Goal: Find specific page/section: Find specific page/section

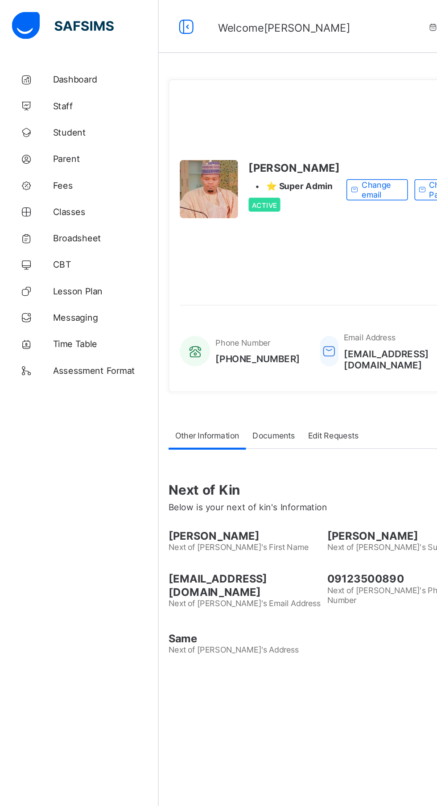
click at [51, 53] on span "Dashboard" at bounding box center [71, 53] width 71 height 7
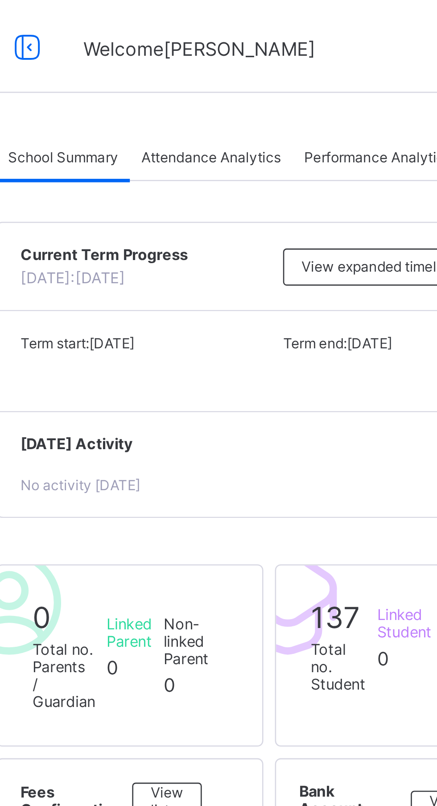
click at [194, 61] on span "Attendance Analytics" at bounding box center [195, 60] width 53 height 7
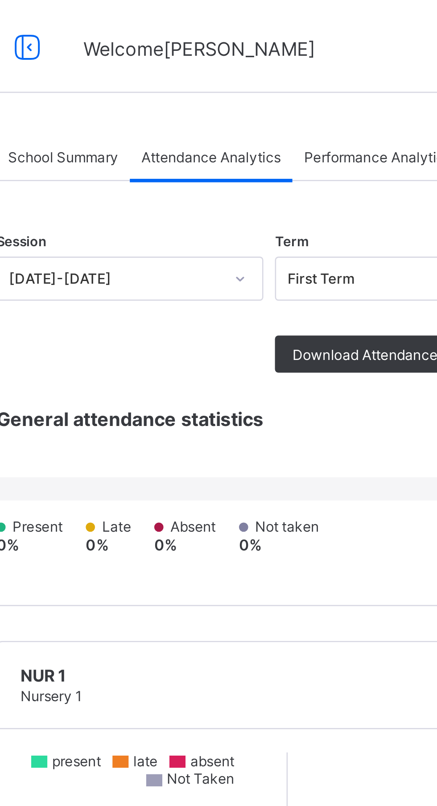
click at [250, 61] on span "Performance Analytics" at bounding box center [260, 60] width 57 height 7
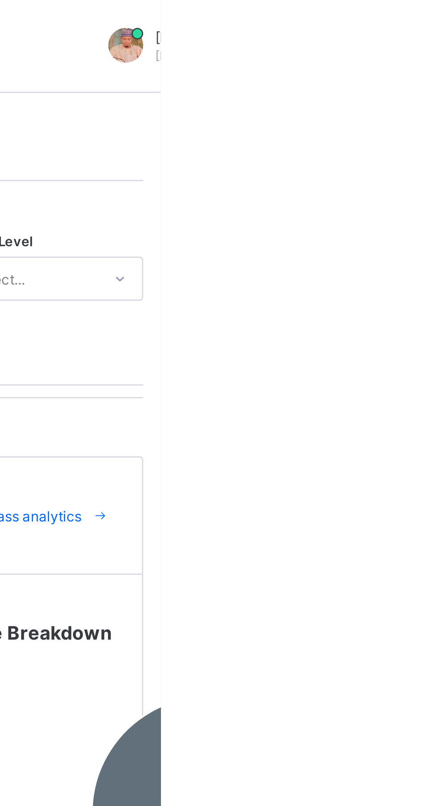
click at [402, 148] on div "Session [DATE]-[DATE] Term First Term Class Level Select... Compare: Select... …" at bounding box center [272, 121] width 317 height 63
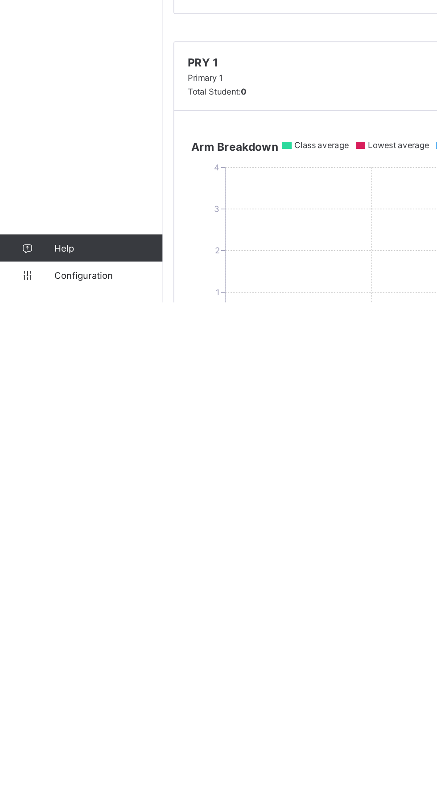
scroll to position [6, 0]
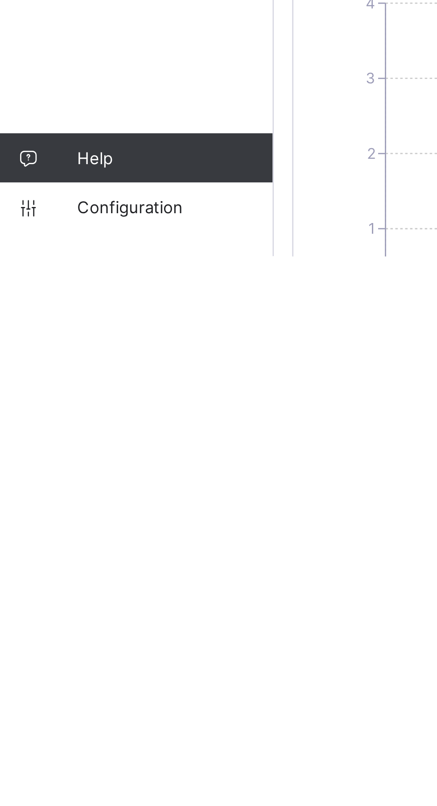
click at [56, 791] on span "Configuration" at bounding box center [71, 787] width 71 height 7
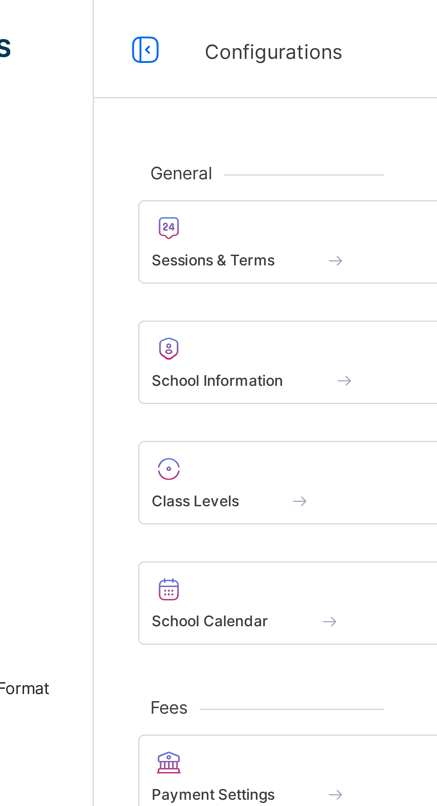
click at [170, 90] on span at bounding box center [212, 89] width 169 height 2
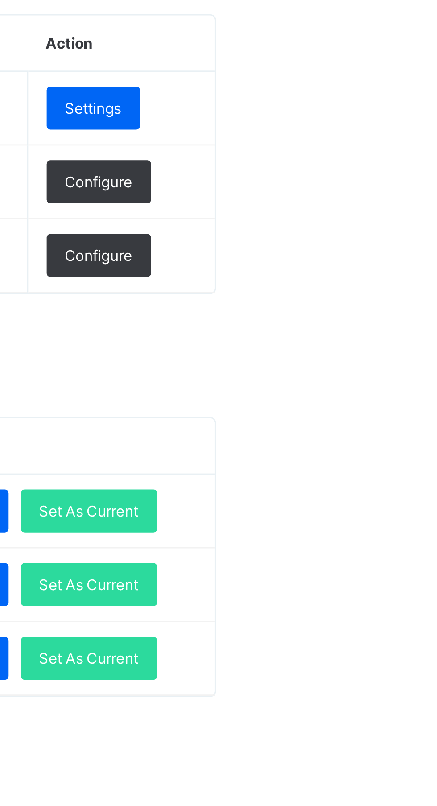
click at [393, 392] on span "Set As Current" at bounding box center [375, 394] width 36 height 7
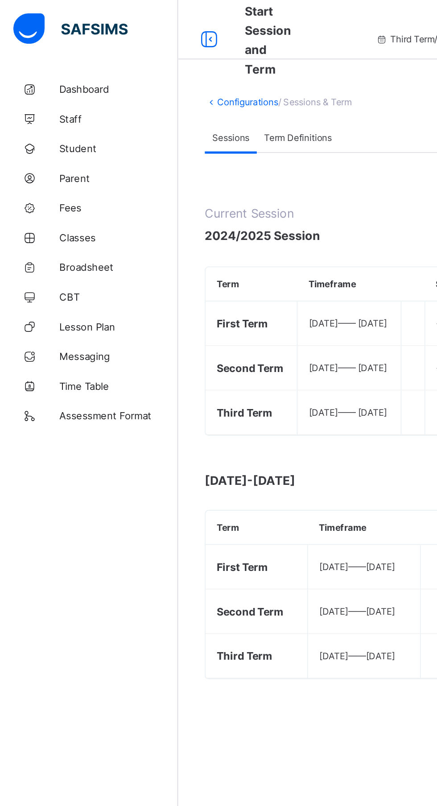
click at [60, 52] on span "Dashboard" at bounding box center [71, 53] width 71 height 7
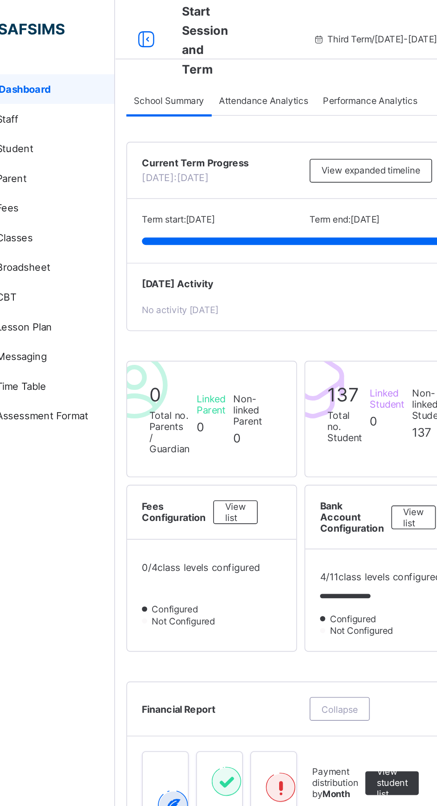
click at [193, 58] on span "Attendance Analytics" at bounding box center [195, 60] width 53 height 7
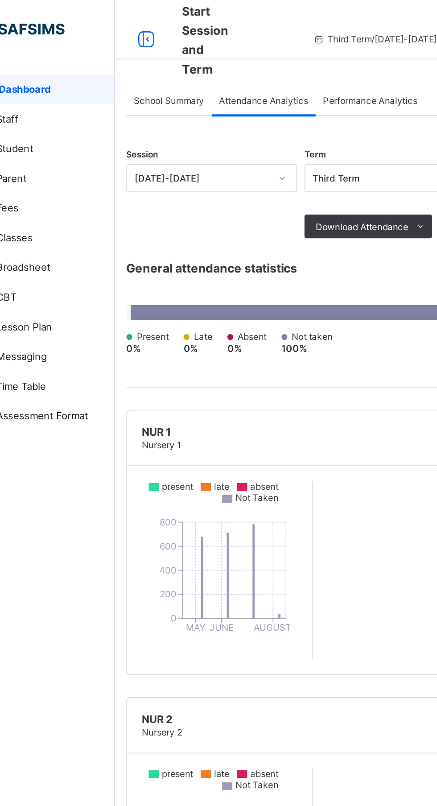
click at [256, 58] on span "Performance Analytics" at bounding box center [260, 60] width 57 height 7
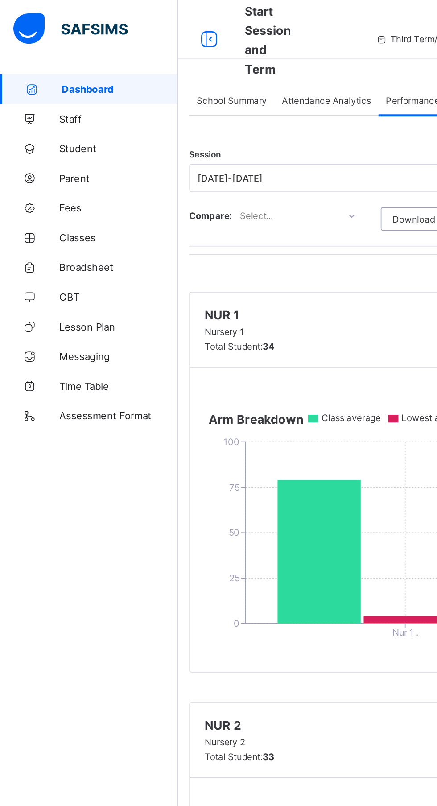
click at [58, 161] on span "Broadsheet" at bounding box center [71, 160] width 71 height 7
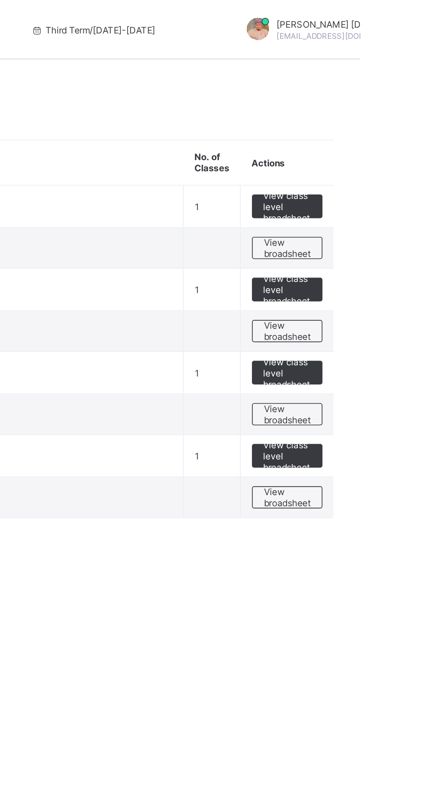
click at [402, 127] on span "View class level broadsheet" at bounding box center [392, 124] width 29 height 20
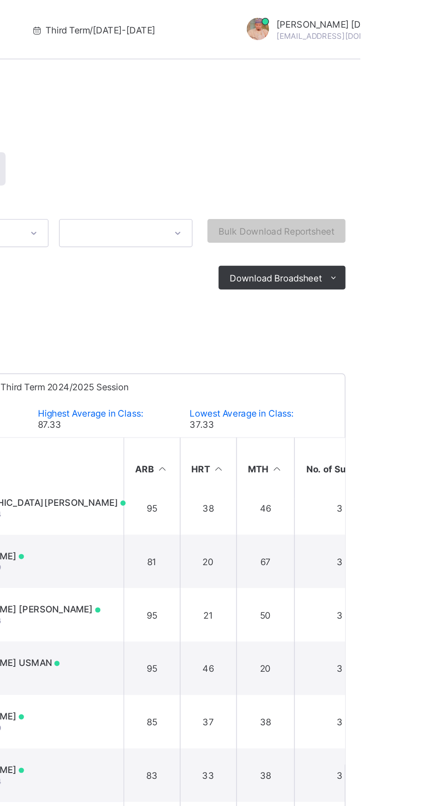
scroll to position [909, 0]
